Goal: Task Accomplishment & Management: Manage account settings

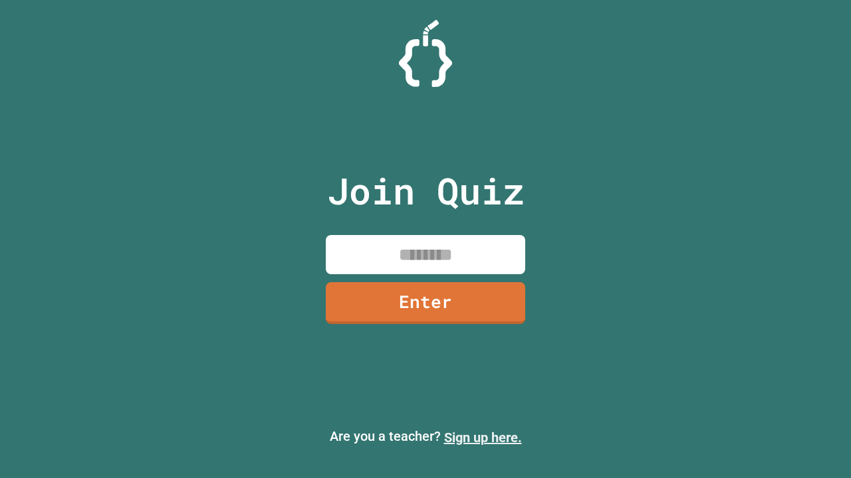
click at [482, 438] on link "Sign up here." at bounding box center [483, 438] width 78 height 16
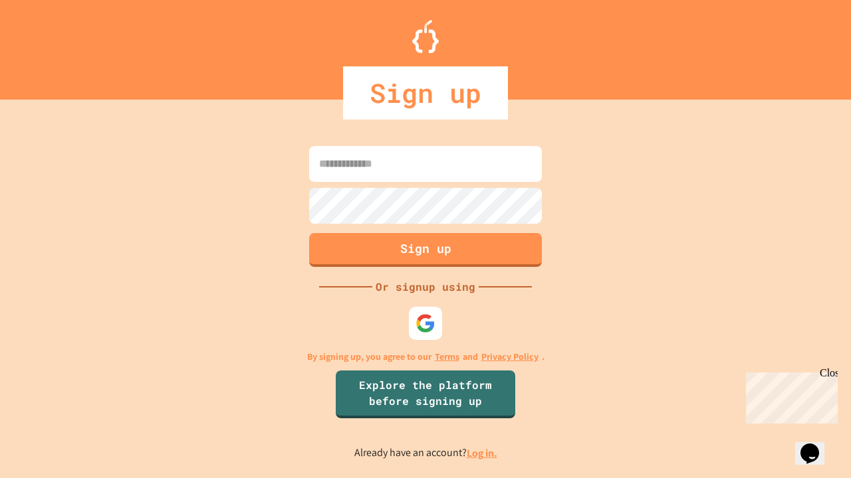
click at [482, 453] on link "Log in." at bounding box center [481, 454] width 31 height 14
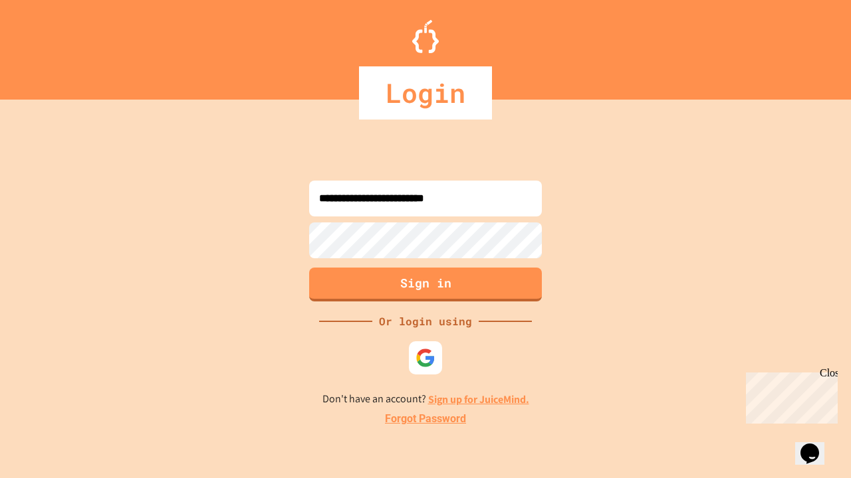
type input "**********"
